Goal: Task Accomplishment & Management: Complete application form

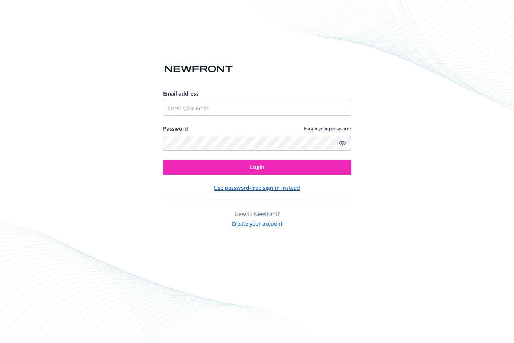
click at [253, 227] on button "Create your account" at bounding box center [257, 222] width 51 height 9
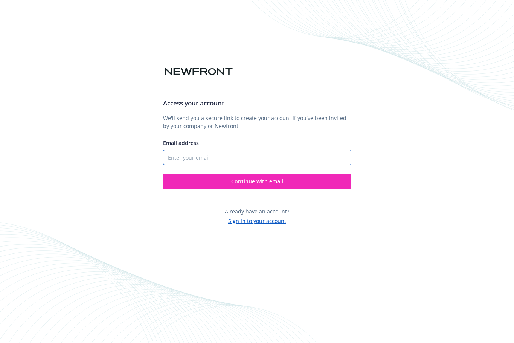
click at [224, 157] on input "Email address" at bounding box center [257, 157] width 188 height 15
drag, startPoint x: 224, startPoint y: 157, endPoint x: 206, endPoint y: 157, distance: 18.5
click at [206, 157] on input "Email address" at bounding box center [257, 157] width 188 height 15
